Goal: Transaction & Acquisition: Subscribe to service/newsletter

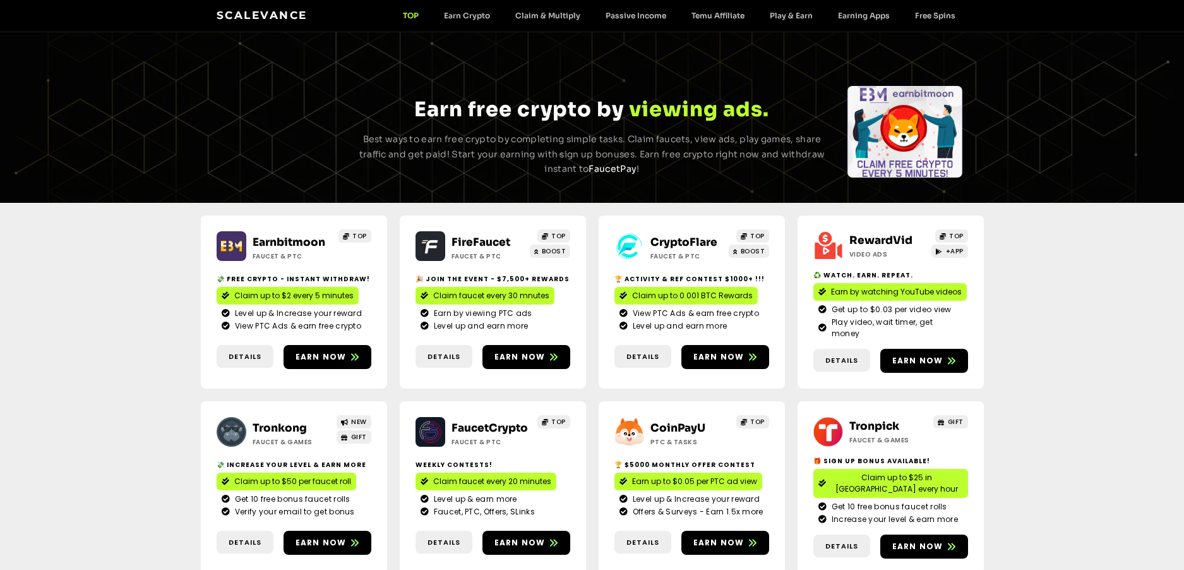
scroll to position [189, 0]
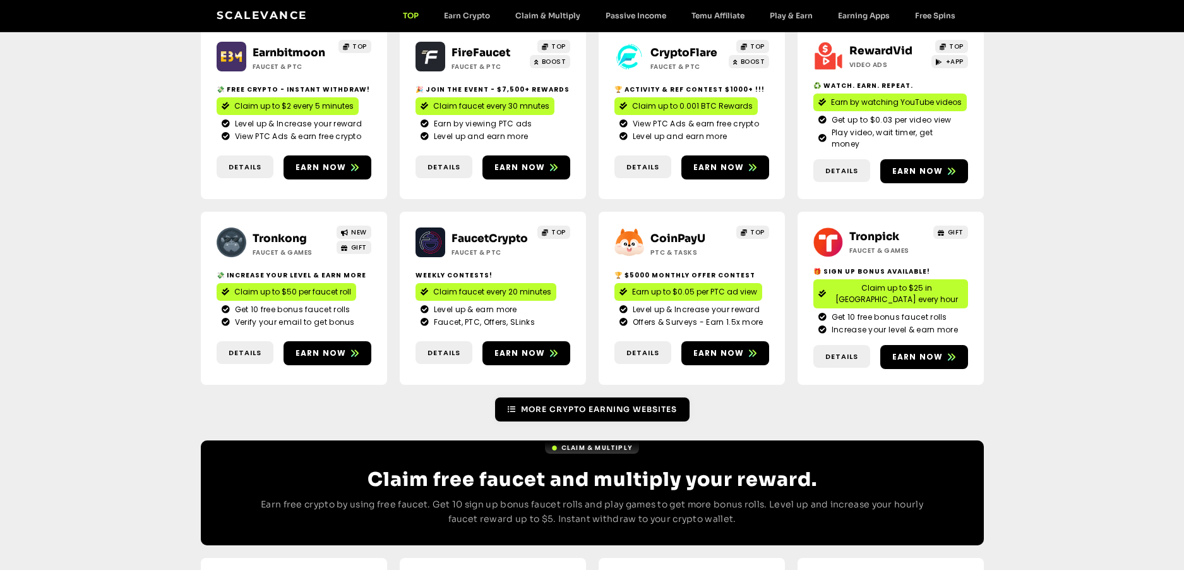
click at [604, 404] on span "More Crypto Earning Websites" at bounding box center [599, 409] width 156 height 11
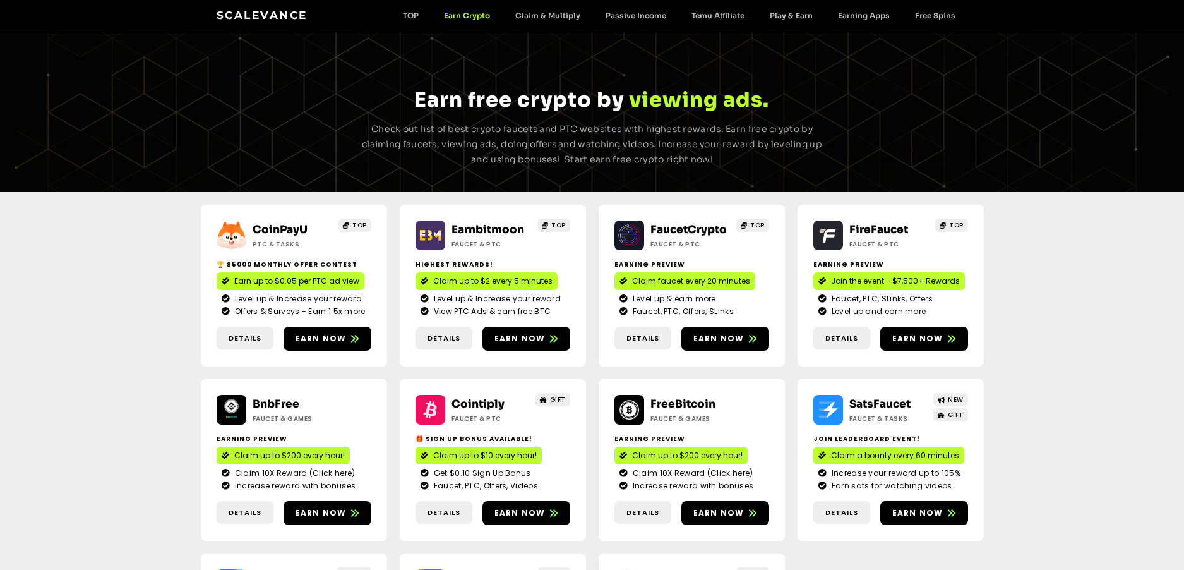
scroll to position [316, 0]
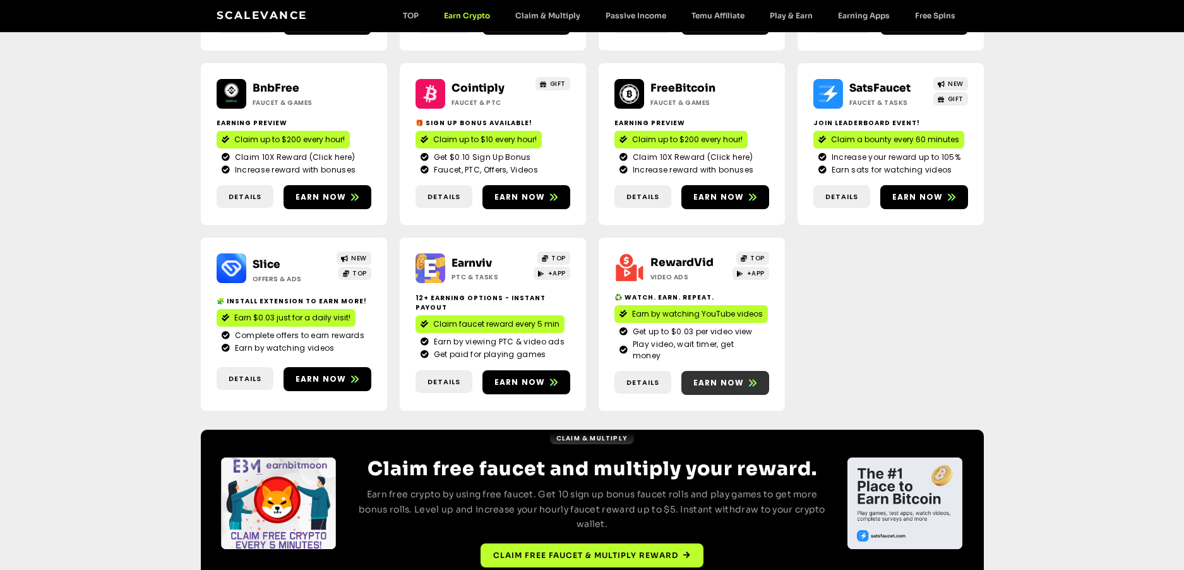
click at [720, 377] on span "Earn now" at bounding box center [718, 382] width 51 height 11
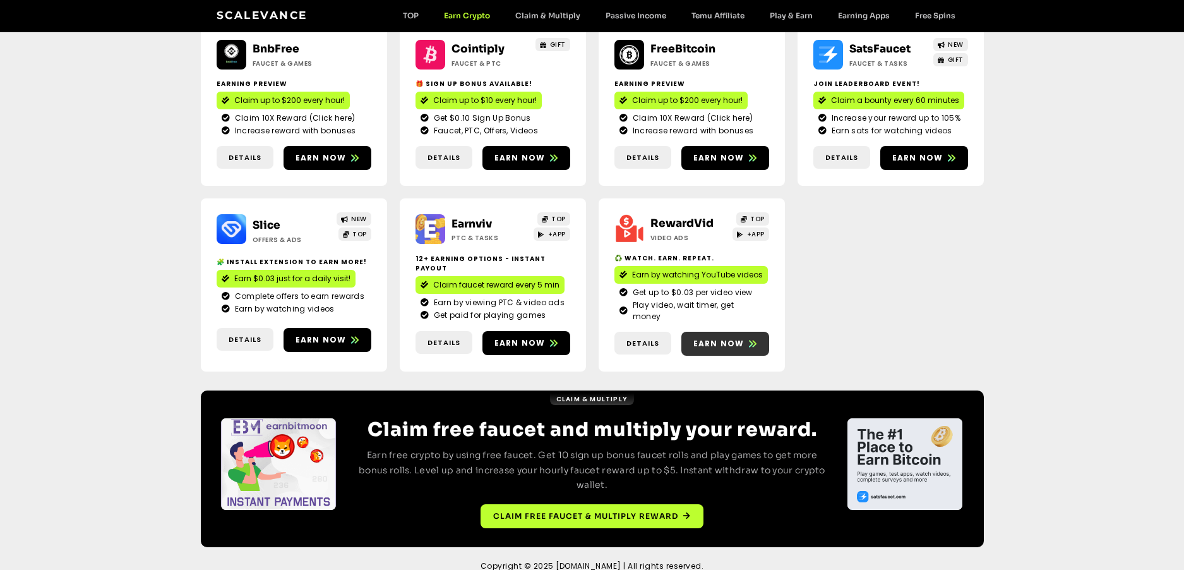
scroll to position [358, 0]
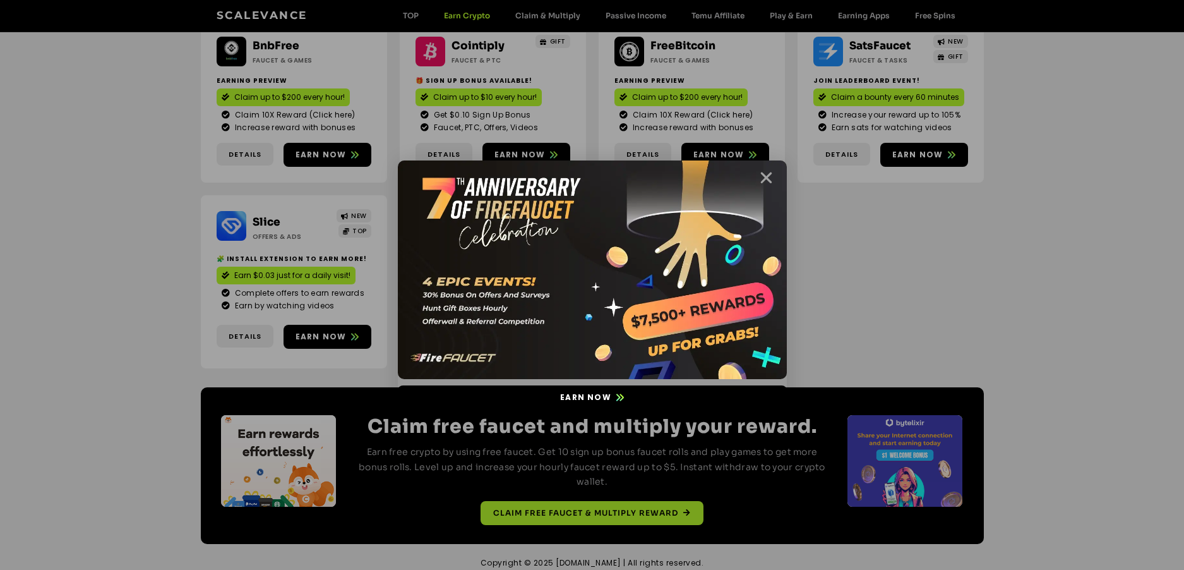
click at [769, 179] on icon "Close" at bounding box center [766, 178] width 16 height 16
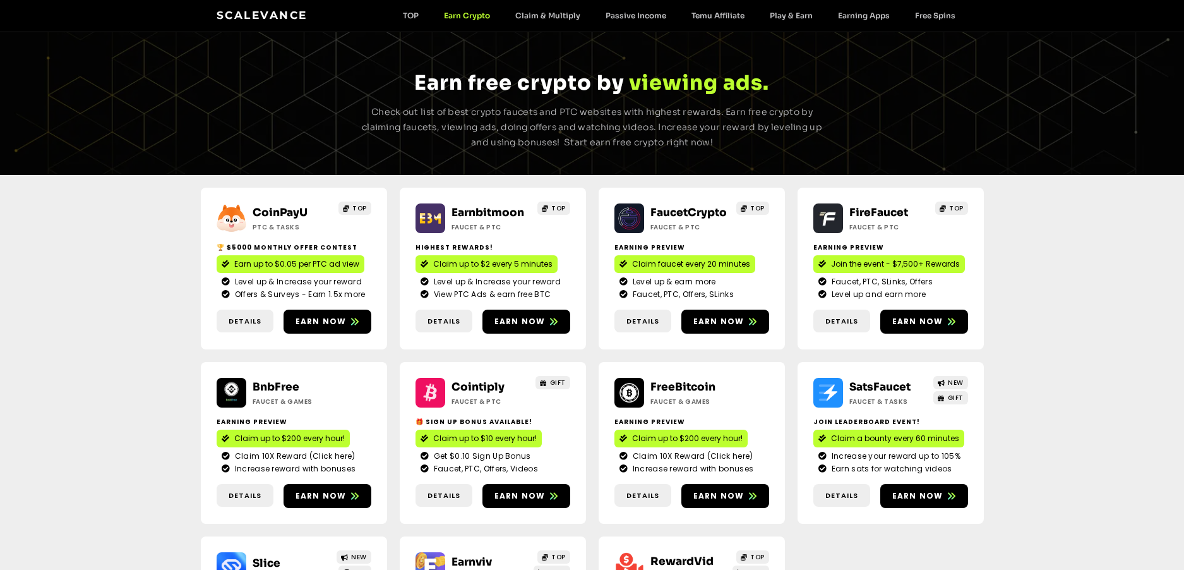
scroll to position [0, 0]
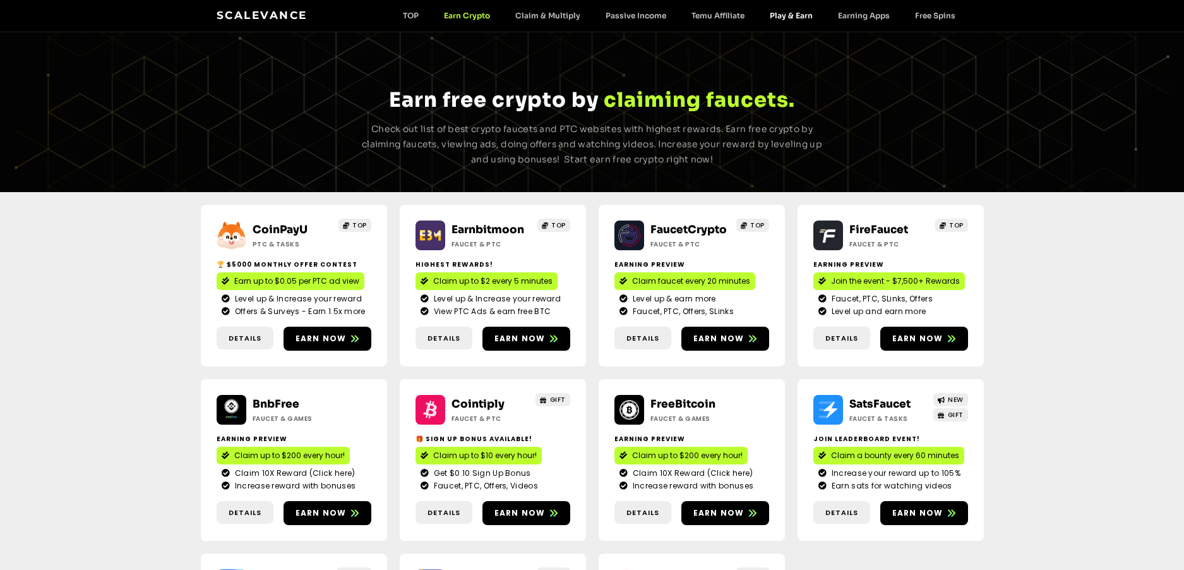
click at [803, 13] on link "Play & Earn" at bounding box center [791, 15] width 68 height 9
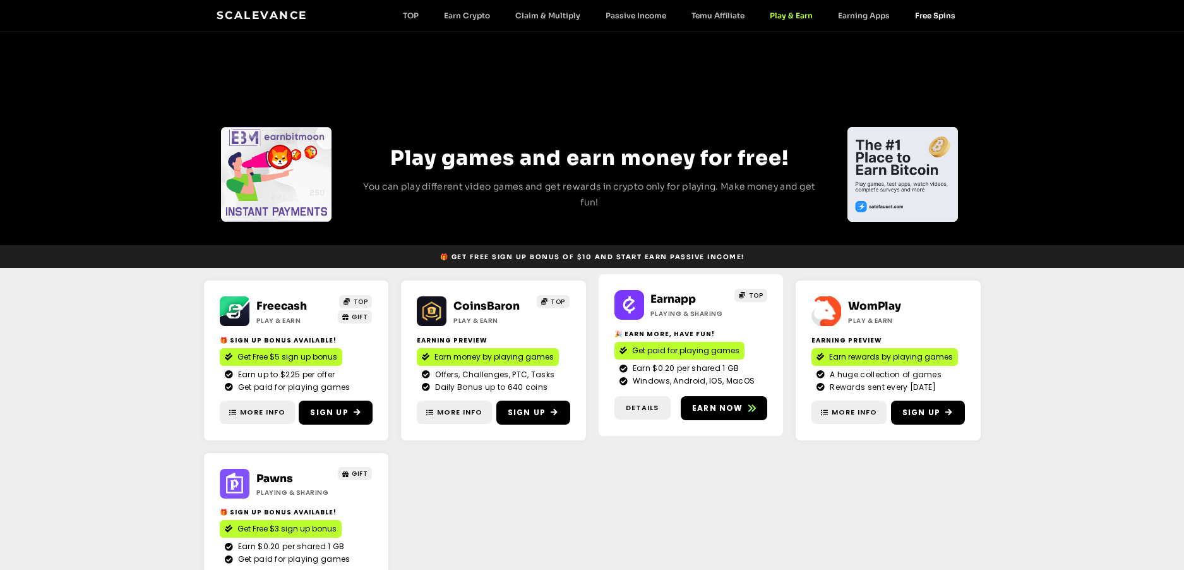
click at [946, 13] on link "Free Spins" at bounding box center [935, 15] width 66 height 9
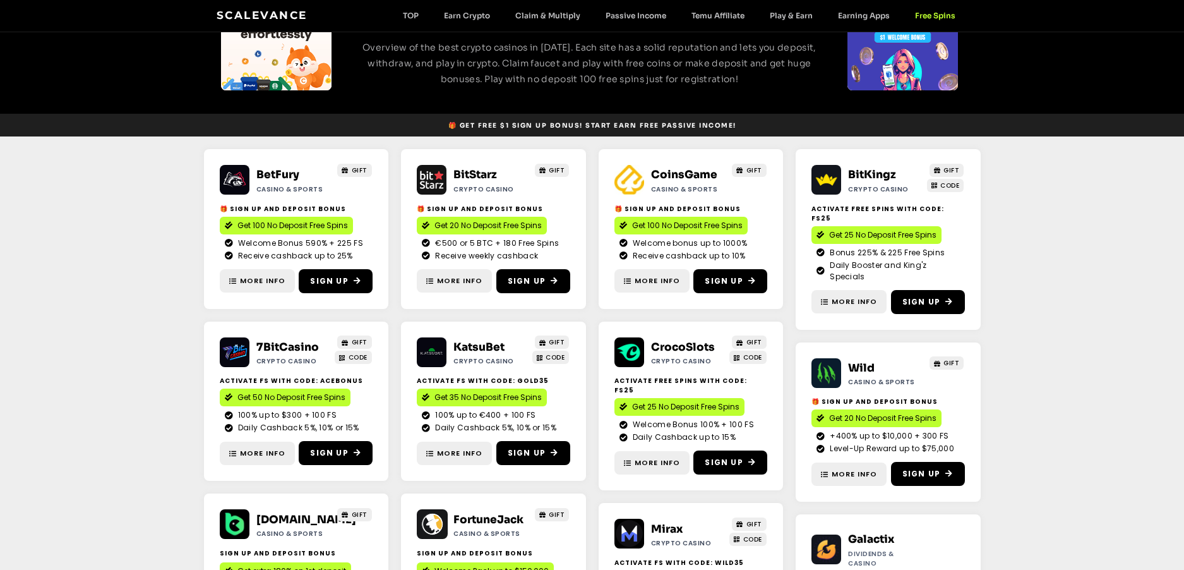
scroll to position [126, 0]
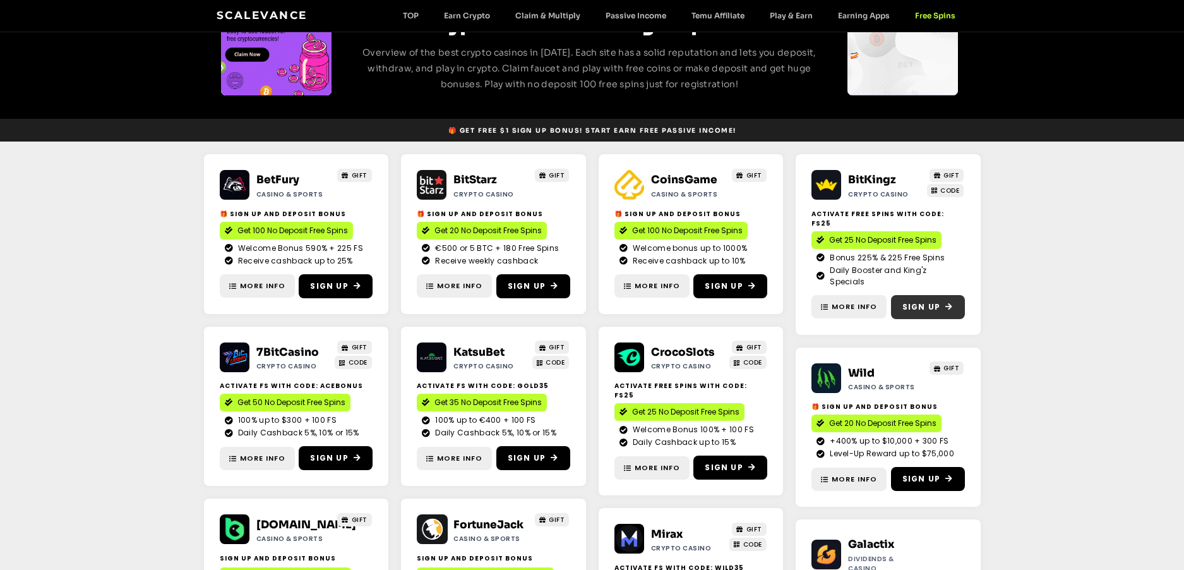
click at [921, 301] on span "Sign Up" at bounding box center [921, 306] width 38 height 11
